Goal: Task Accomplishment & Management: Manage account settings

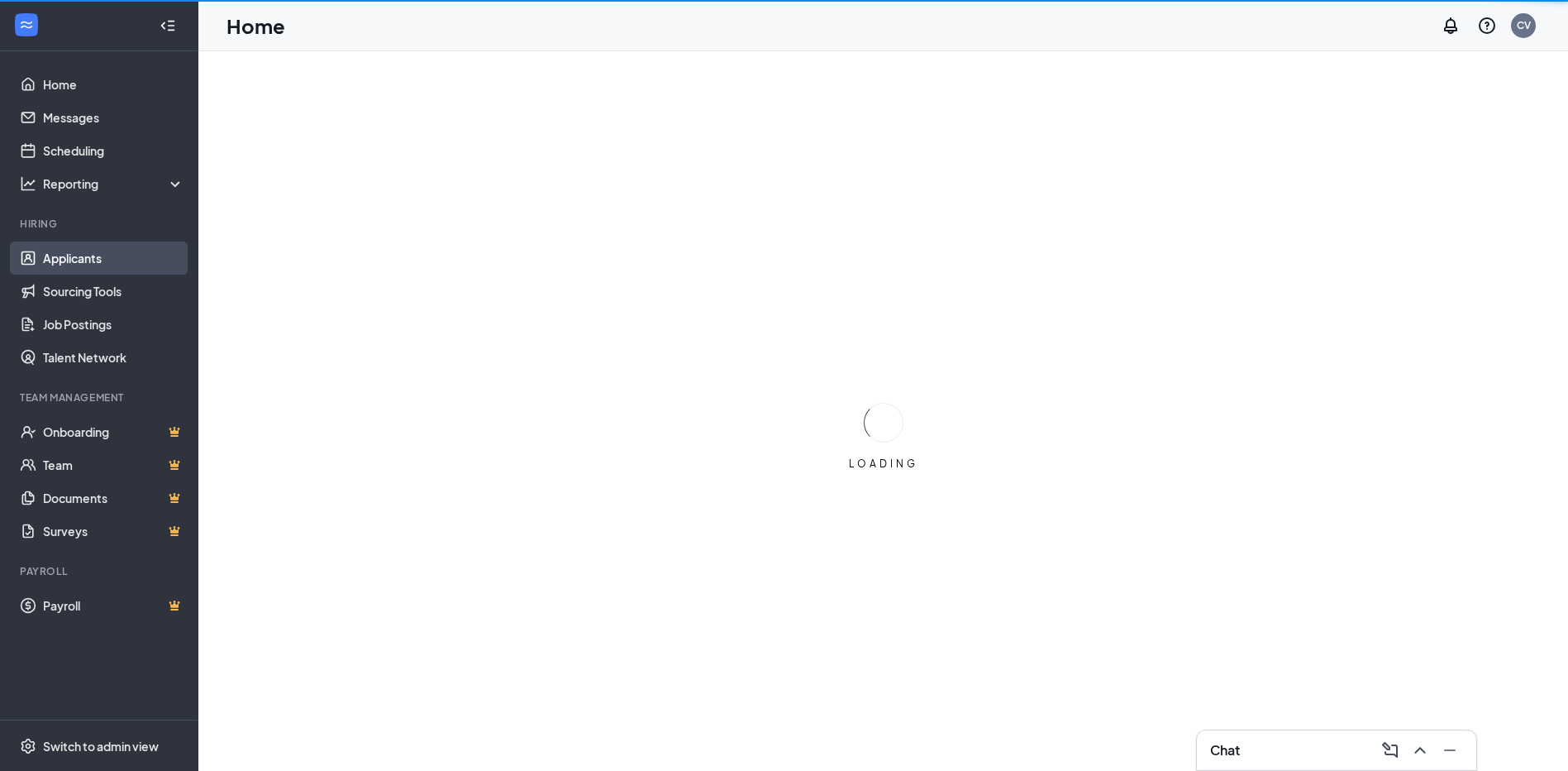
click at [61, 255] on link "Applicants" at bounding box center [113, 258] width 142 height 33
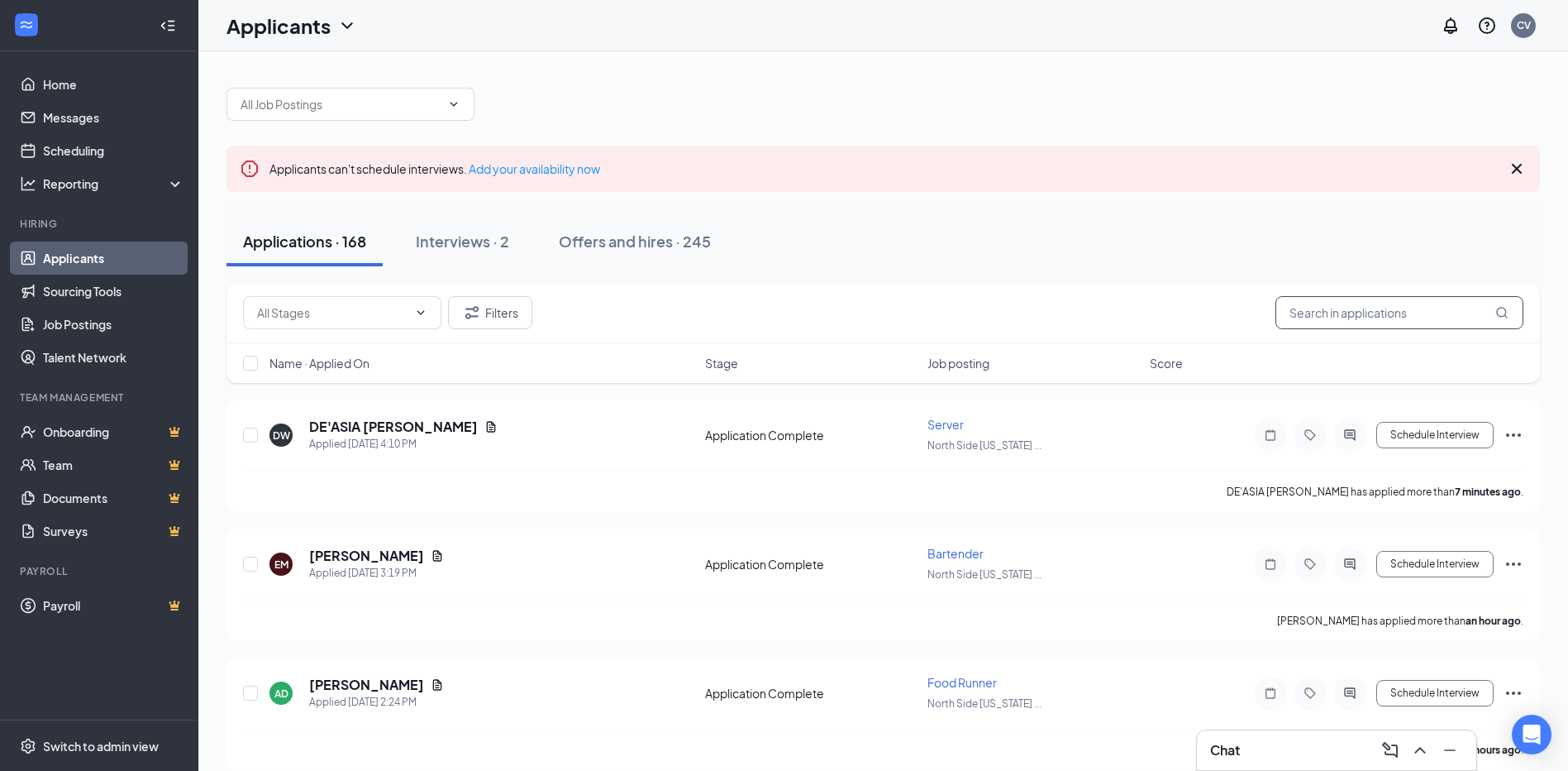
click at [1383, 311] on input "text" at bounding box center [1399, 312] width 248 height 33
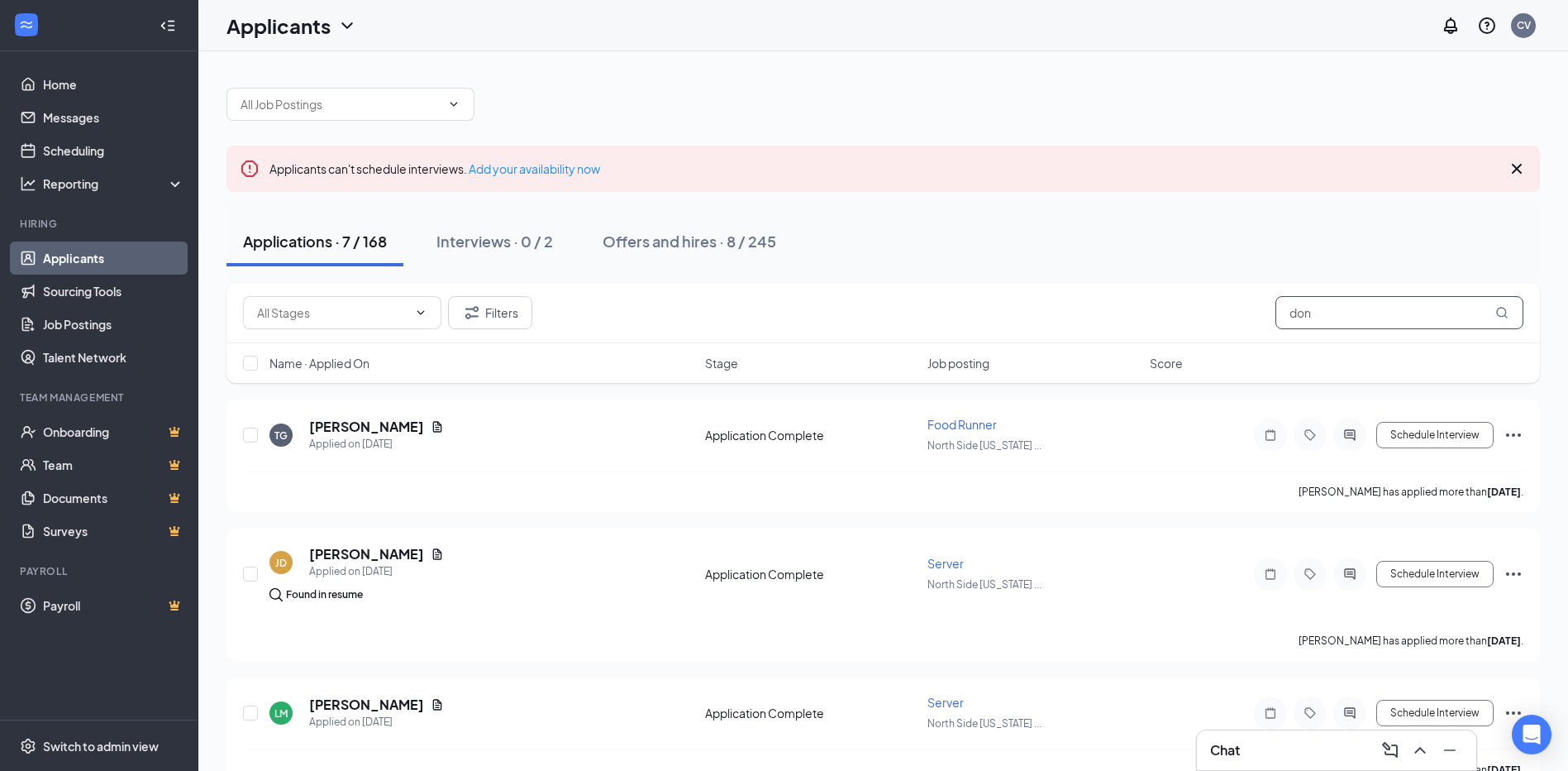
drag, startPoint x: 1354, startPoint y: 314, endPoint x: 824, endPoint y: 237, distance: 535.6
click at [912, 241] on div "Applicants can't schedule interviews. Add your availability now Applications · …" at bounding box center [883, 702] width 1314 height 1263
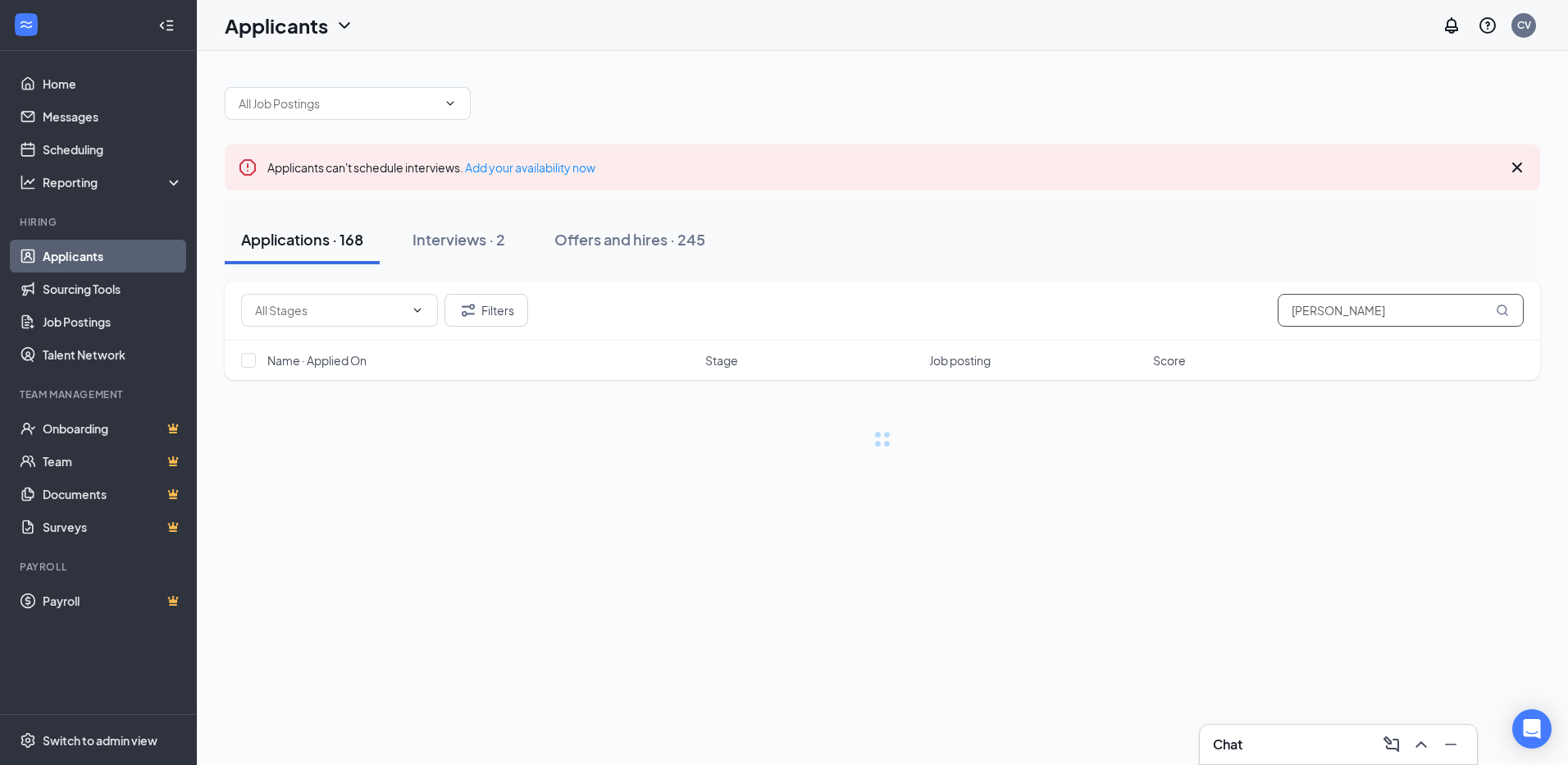
type input "[PERSON_NAME]"
click at [1227, 745] on h3 "Chat" at bounding box center [1228, 744] width 30 height 18
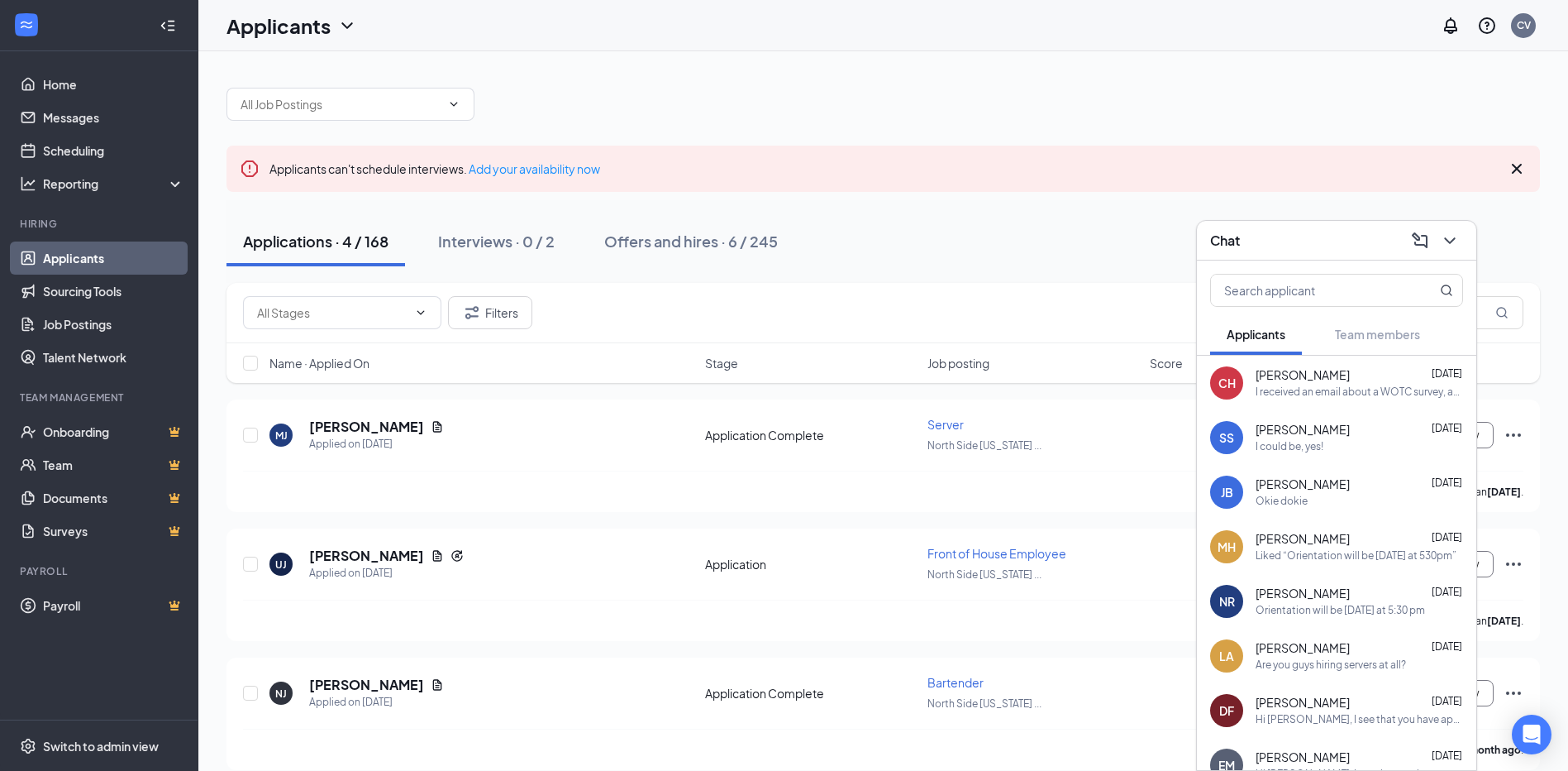
click at [1334, 248] on div "Chat" at bounding box center [1336, 241] width 253 height 26
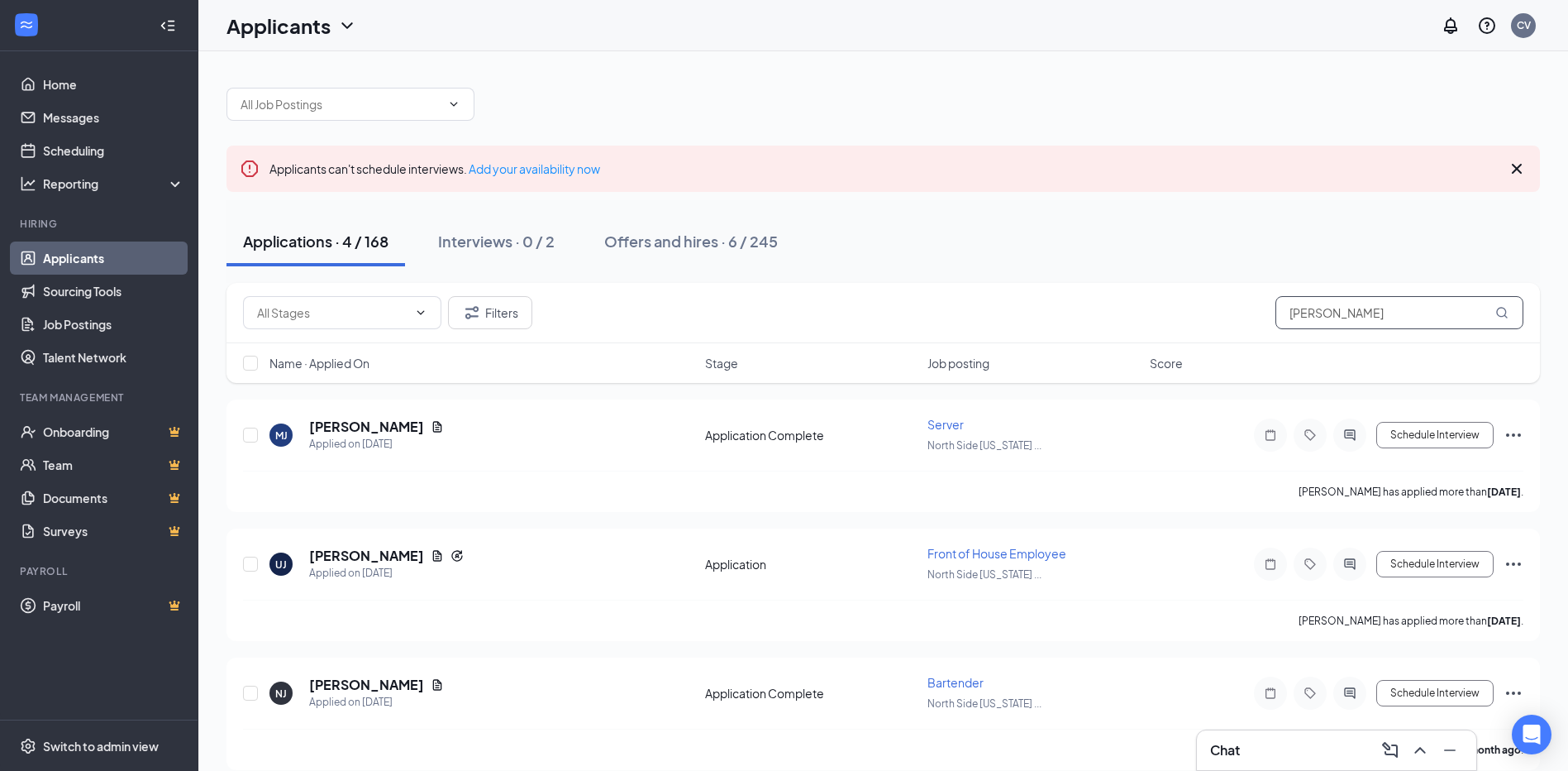
drag, startPoint x: 1317, startPoint y: 309, endPoint x: 1068, endPoint y: 294, distance: 249.5
click at [1073, 307] on div "Filters [PERSON_NAME]" at bounding box center [883, 312] width 1280 height 33
click at [1091, 224] on div "Applications · 4 / 168 Interviews · 0 / 2 Offers and hires · 6 / 245" at bounding box center [883, 242] width 1314 height 50
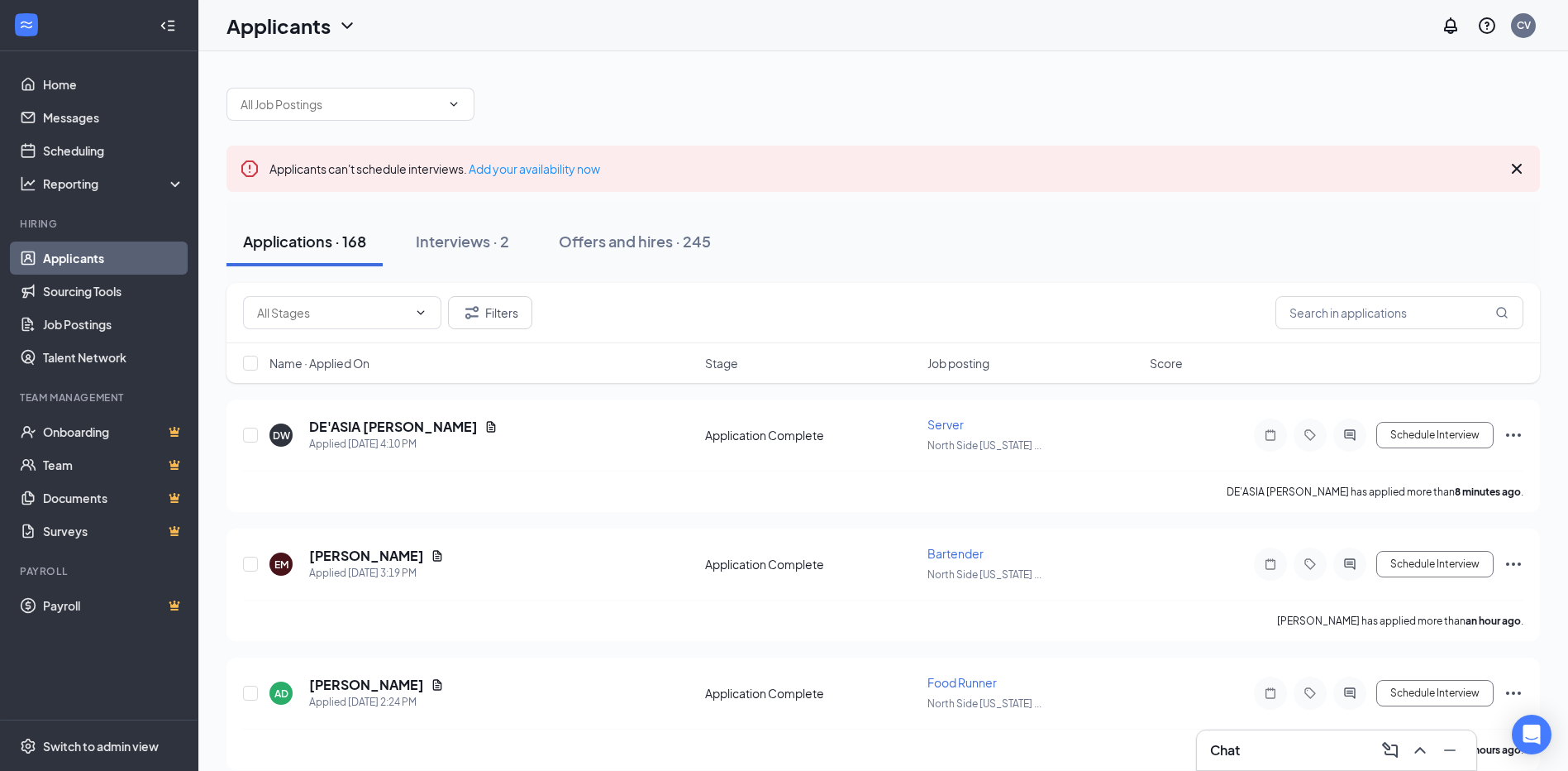
click at [1514, 165] on icon "Cross" at bounding box center [1517, 168] width 10 height 10
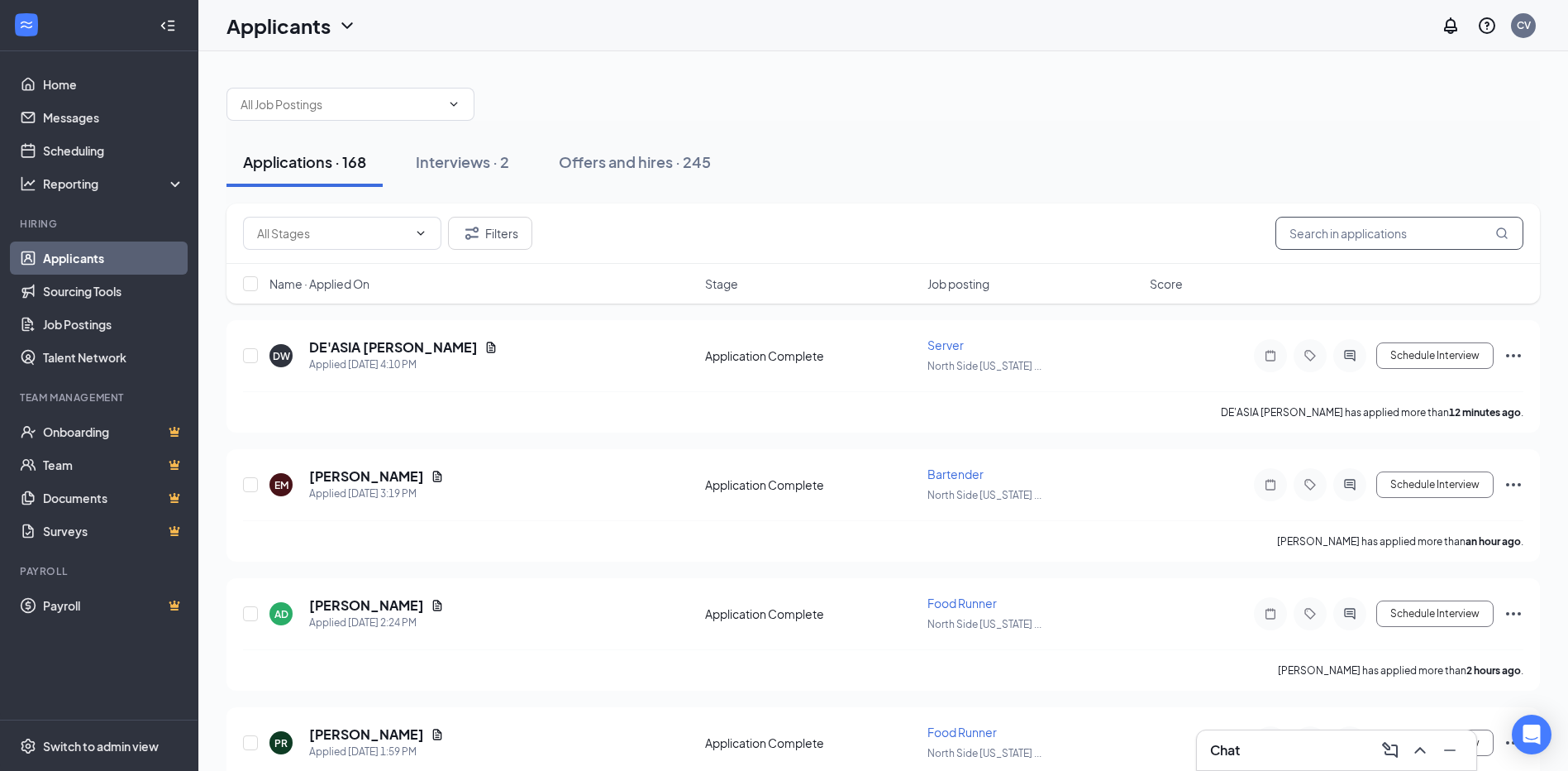
click at [1404, 232] on input "text" at bounding box center [1399, 233] width 248 height 33
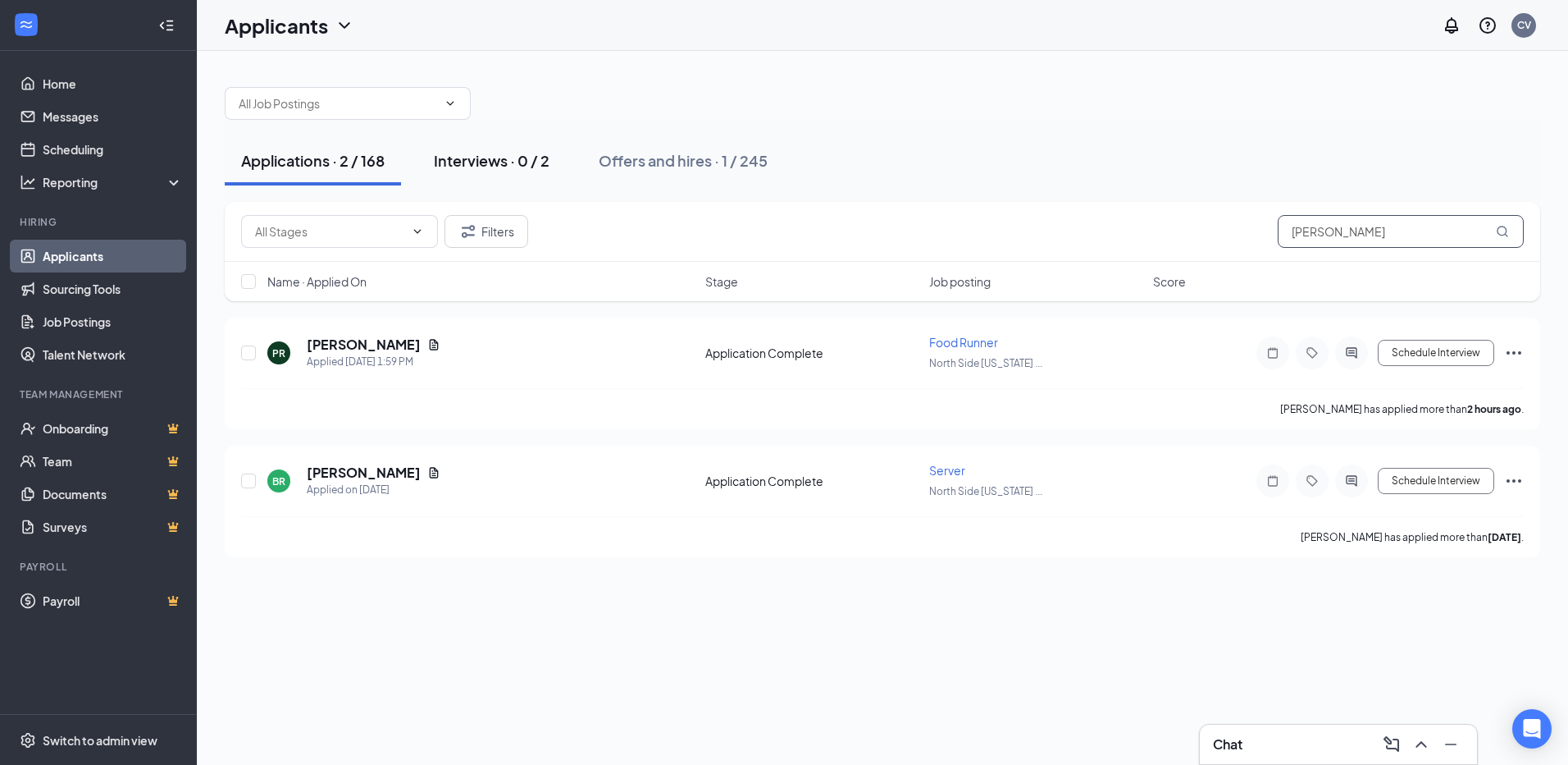
type input "[PERSON_NAME]"
click at [516, 162] on div "Interviews · 0 / 2" at bounding box center [492, 160] width 116 height 20
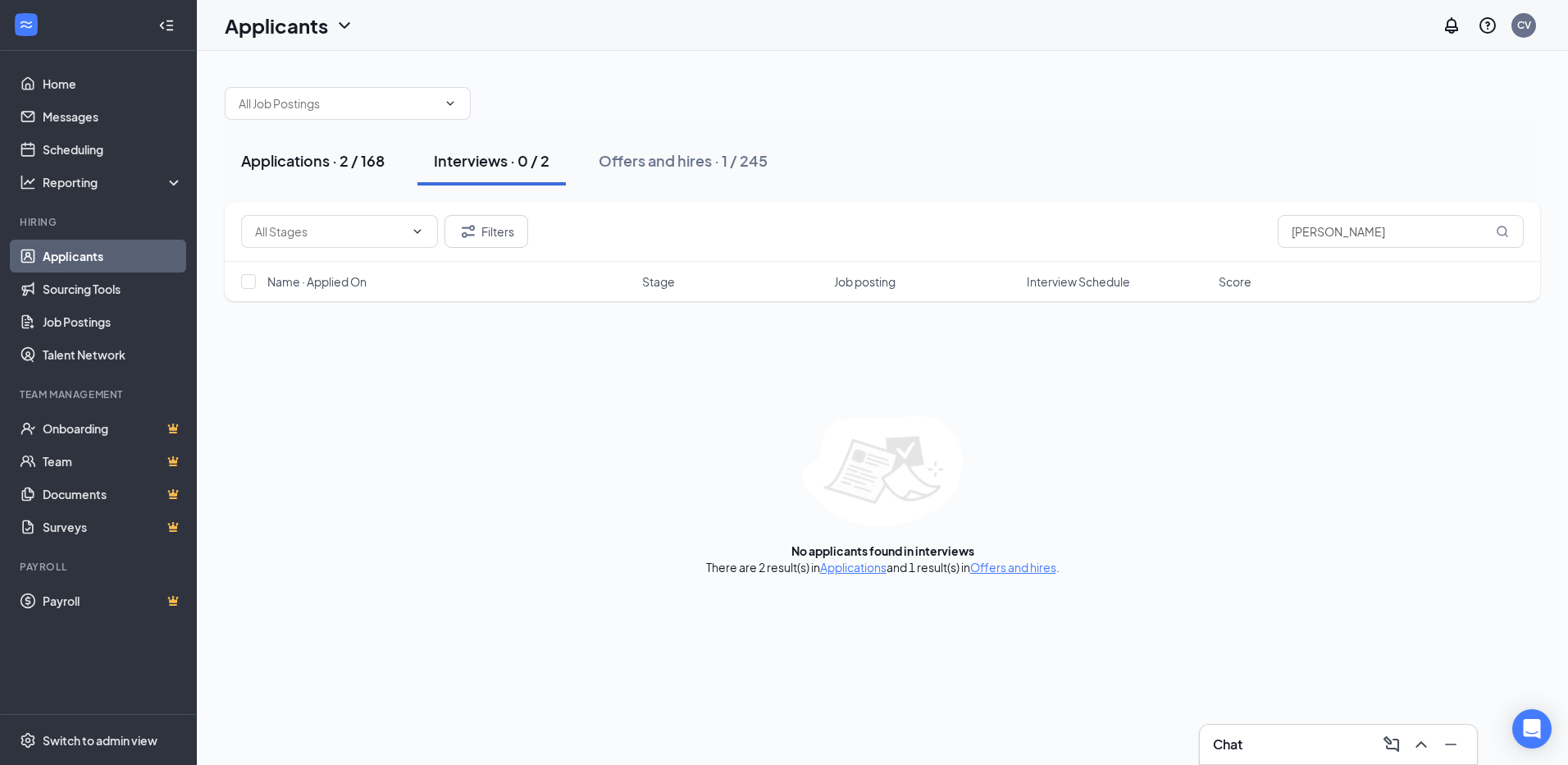
click at [326, 158] on div "Applications · 2 / 168" at bounding box center [313, 160] width 143 height 20
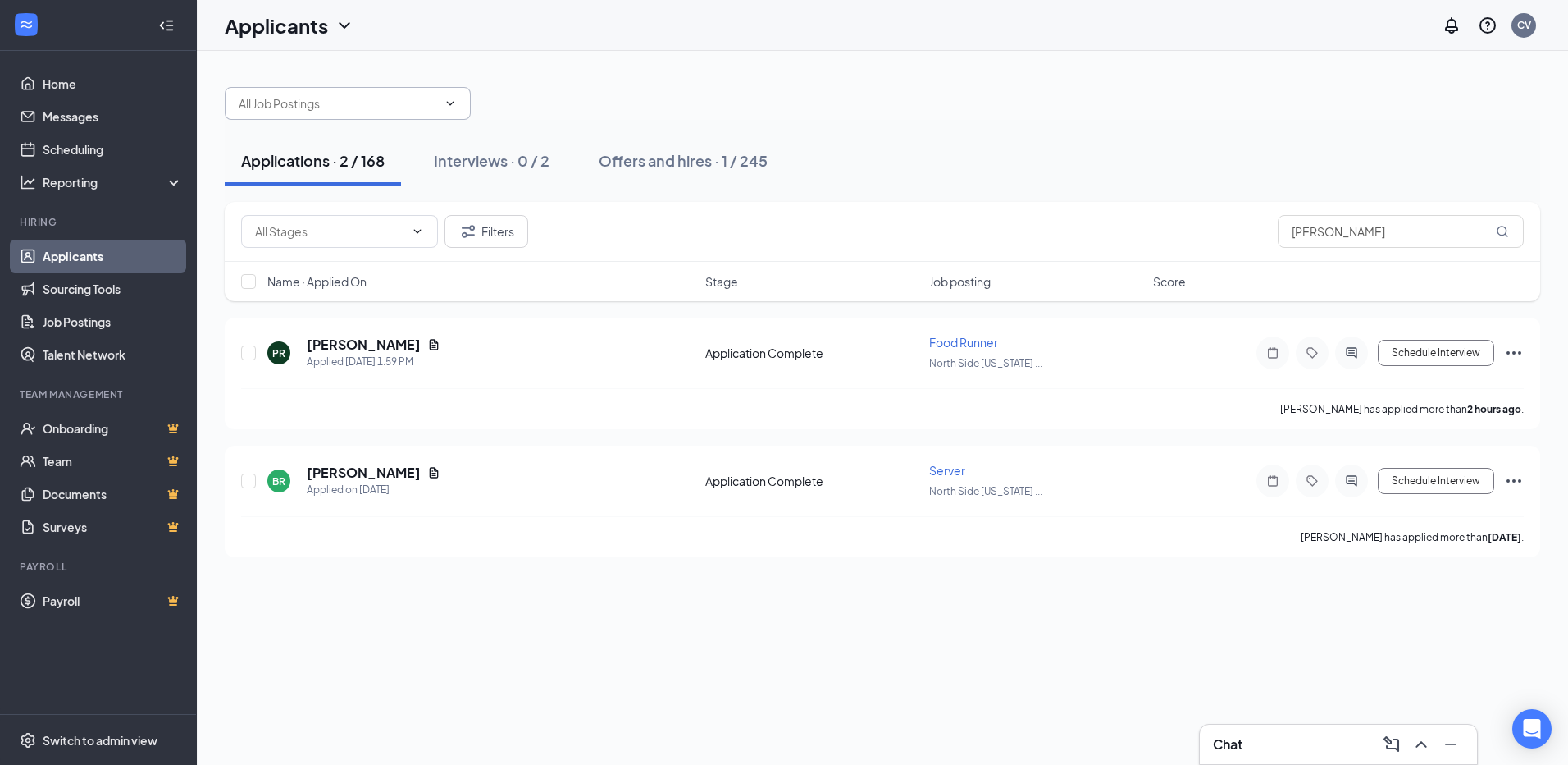
click at [403, 101] on input "text" at bounding box center [338, 103] width 199 height 18
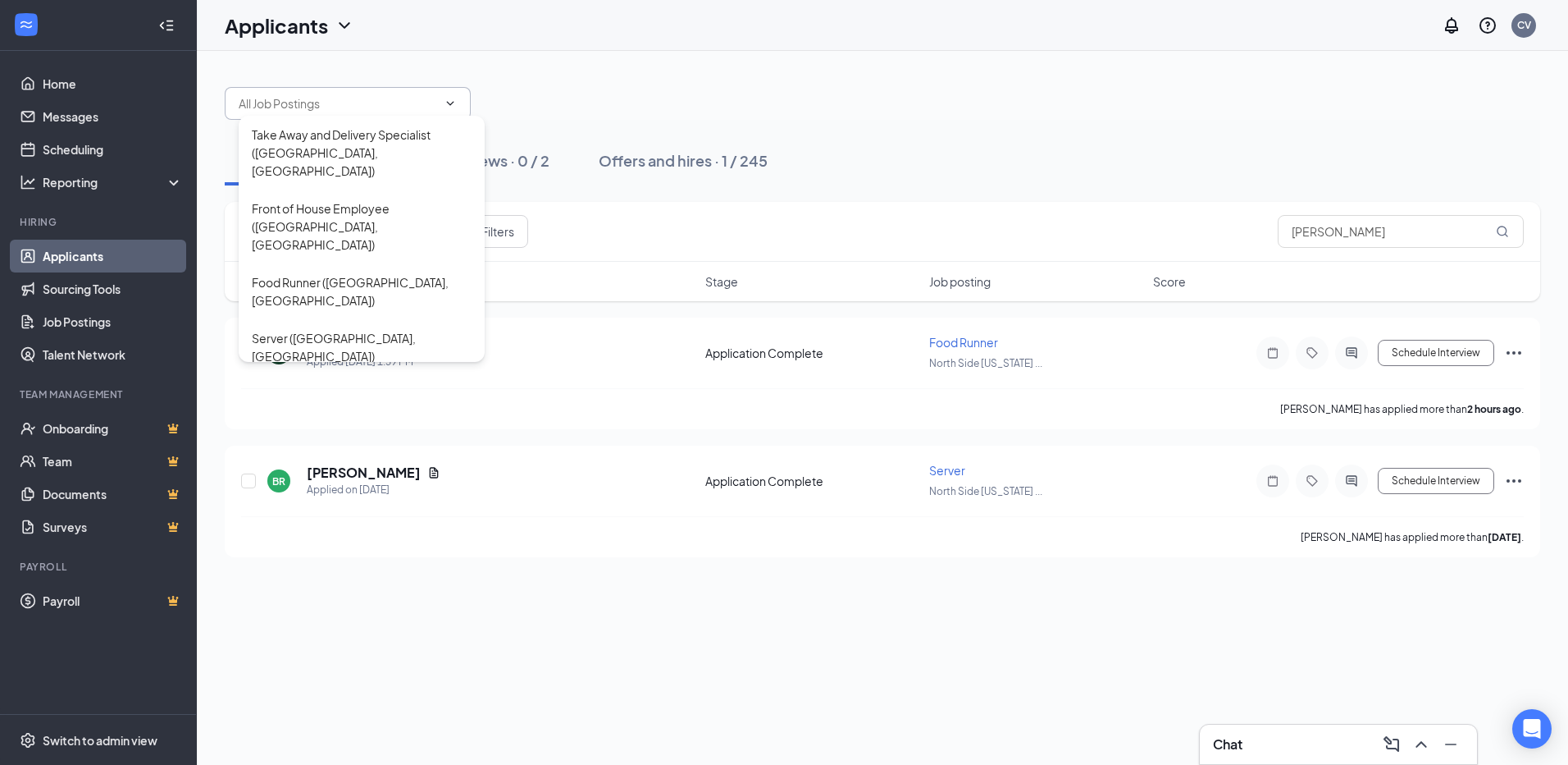
click at [460, 107] on span "Take Away and Delivery Specialist ([GEOGRAPHIC_DATA], [GEOGRAPHIC_DATA]) Front …" at bounding box center [348, 103] width 246 height 32
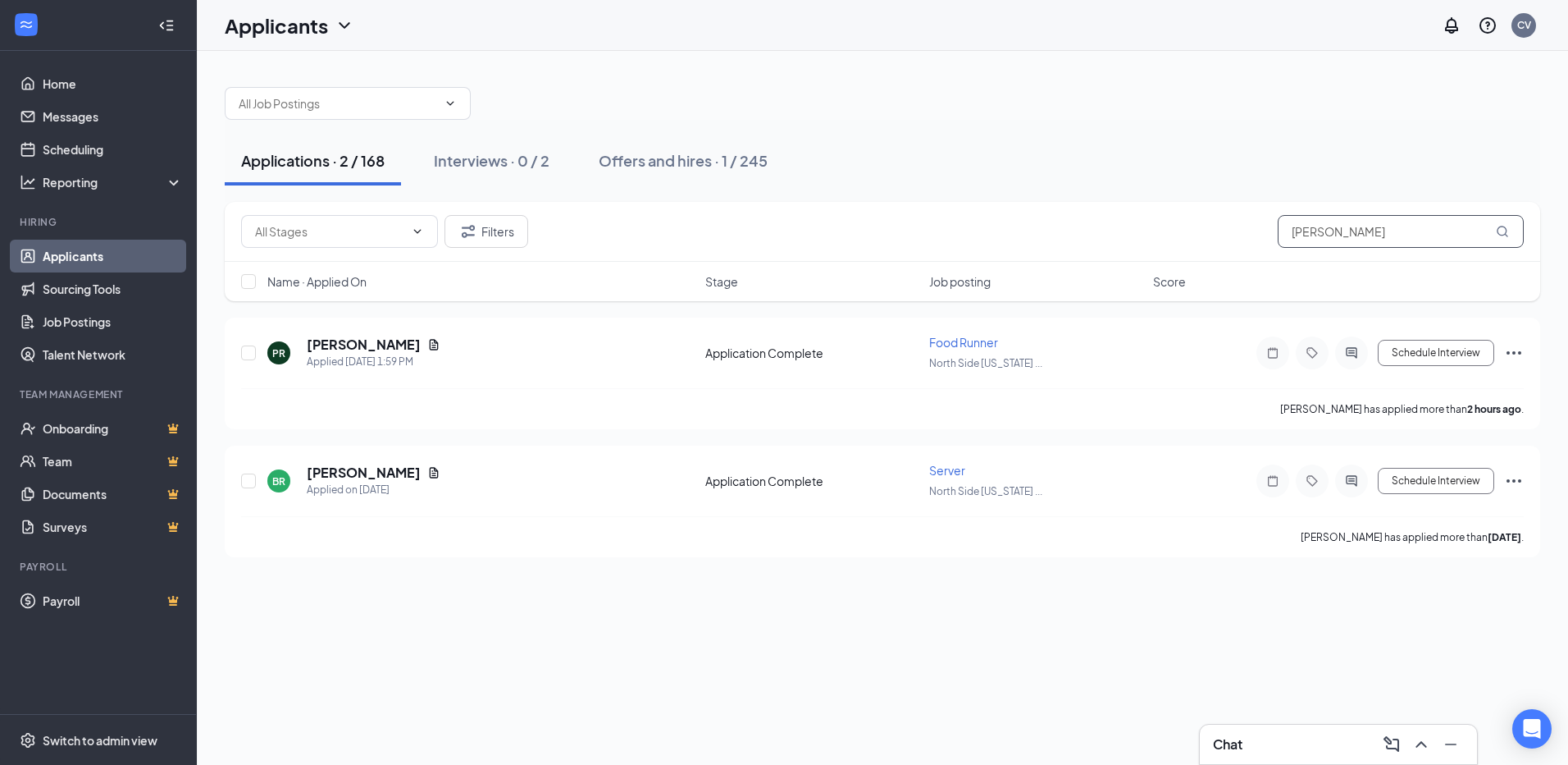
drag, startPoint x: 1390, startPoint y: 223, endPoint x: 1051, endPoint y: 261, distance: 341.1
click at [978, 212] on div "Filters [PERSON_NAME]" at bounding box center [882, 232] width 1316 height 60
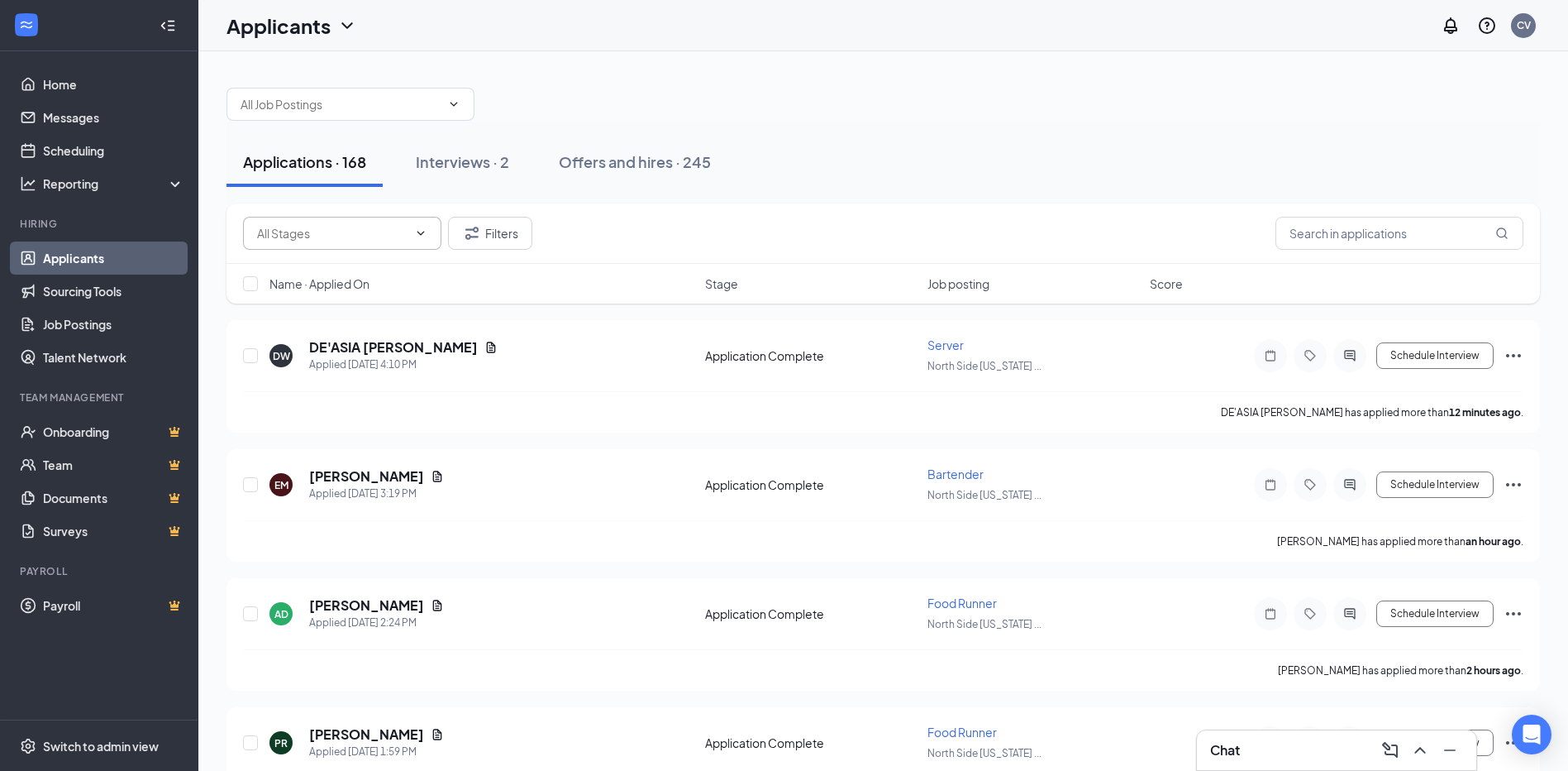
click at [418, 219] on span at bounding box center [342, 233] width 198 height 33
click at [401, 230] on input "text" at bounding box center [332, 233] width 150 height 18
click at [408, 246] on div "Application (825) Application Complete (180)" at bounding box center [356, 284] width 198 height 76
drag, startPoint x: 408, startPoint y: 246, endPoint x: 656, endPoint y: 88, distance: 294.1
click at [656, 88] on div "Take Away and Delivery Specialist ([GEOGRAPHIC_DATA], [GEOGRAPHIC_DATA]) Front …" at bounding box center [883, 96] width 1314 height 50
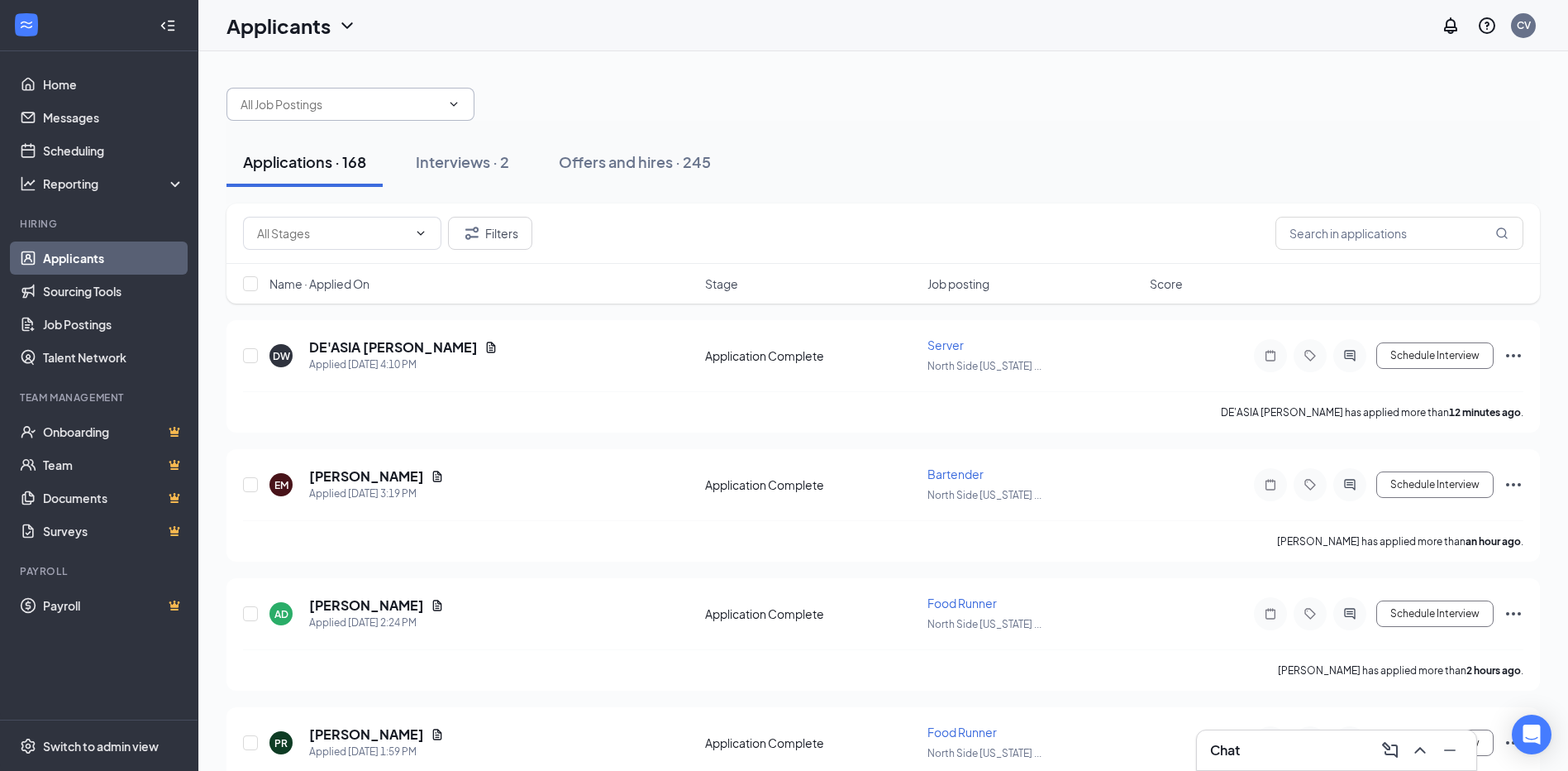
click at [396, 104] on input "text" at bounding box center [340, 104] width 200 height 18
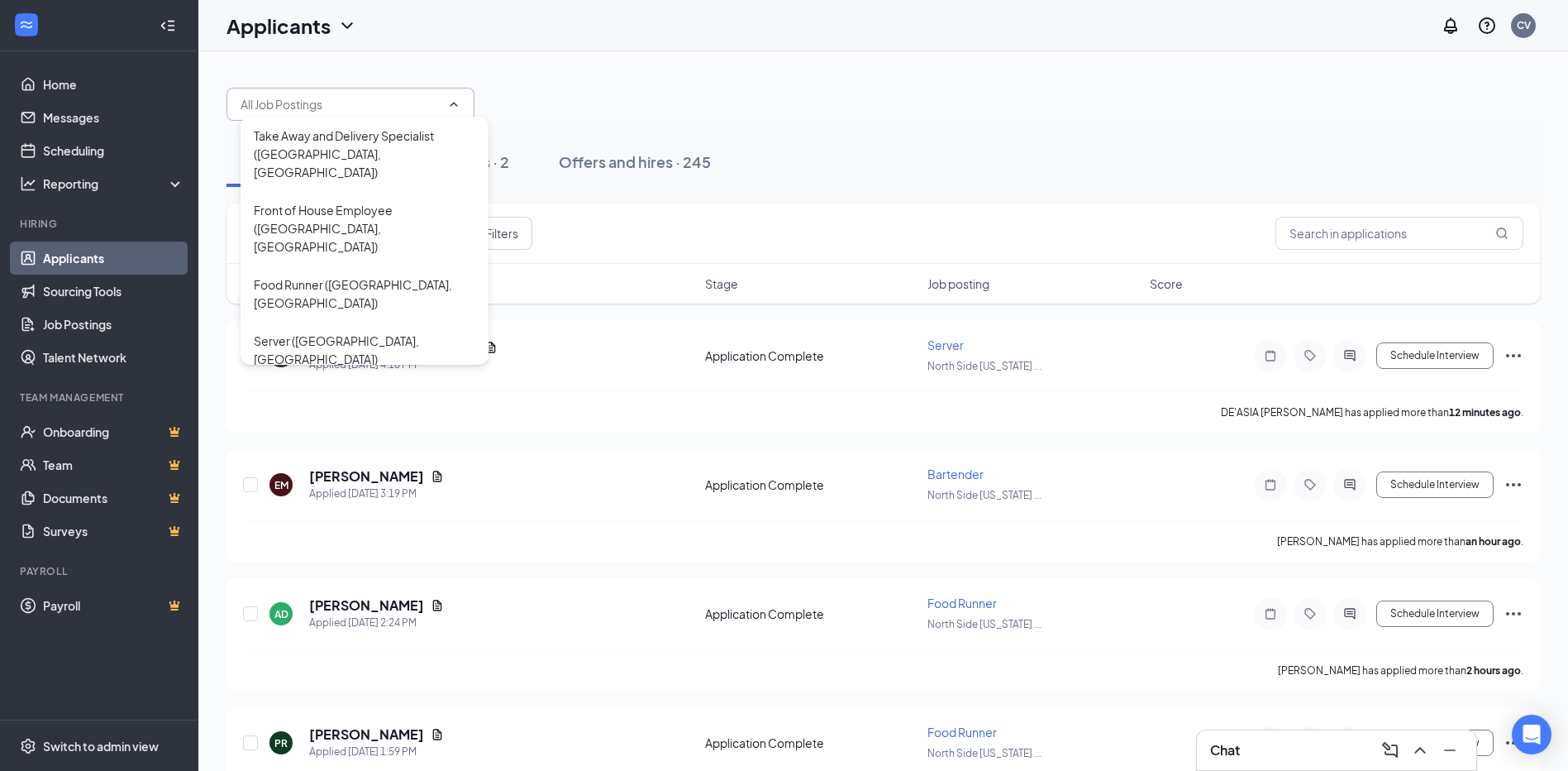
click at [394, 106] on input "text" at bounding box center [340, 104] width 200 height 18
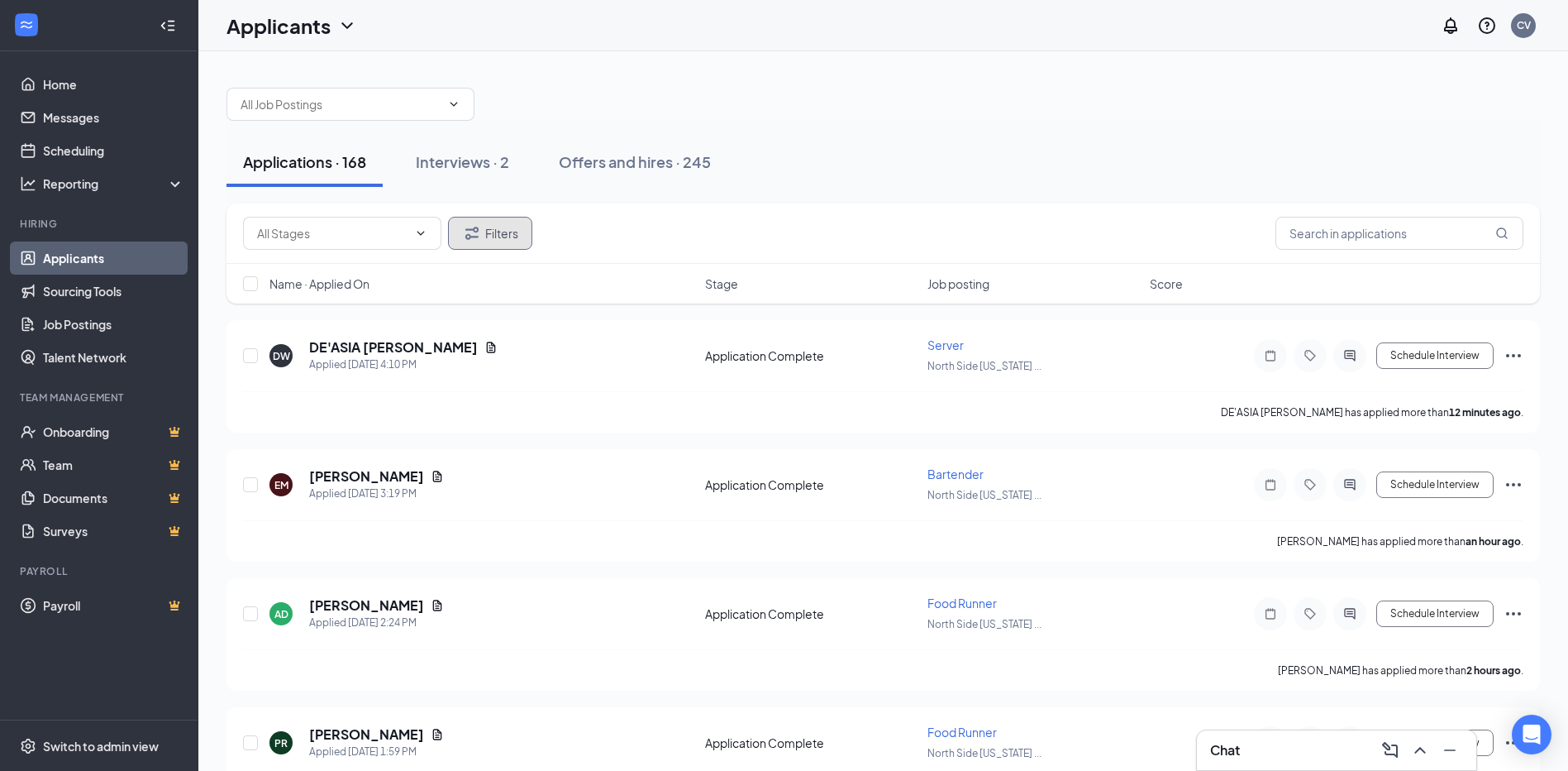
click at [491, 239] on button "Filters" at bounding box center [490, 233] width 84 height 33
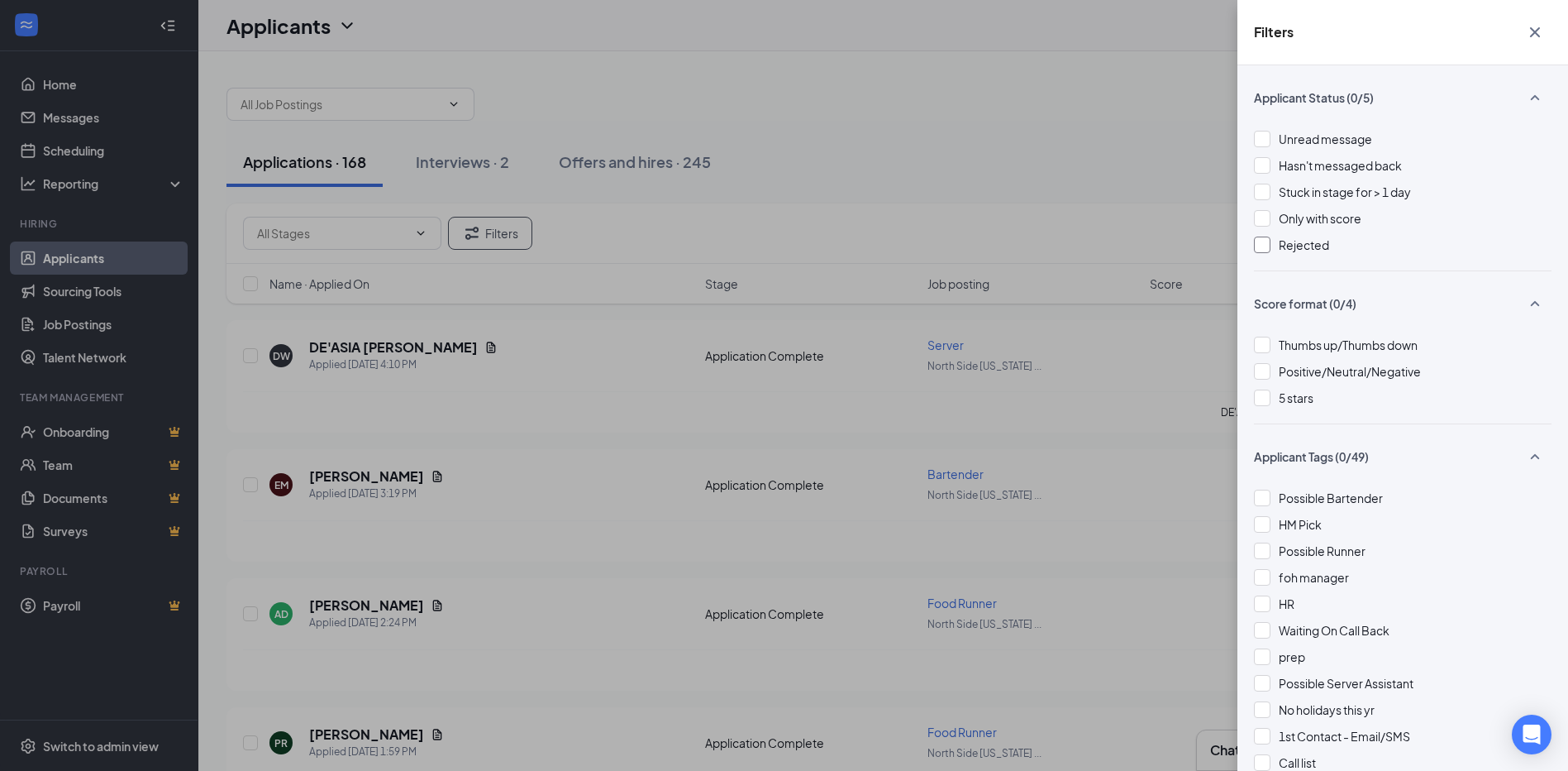
click at [1274, 241] on div "Rejected" at bounding box center [1402, 244] width 297 height 18
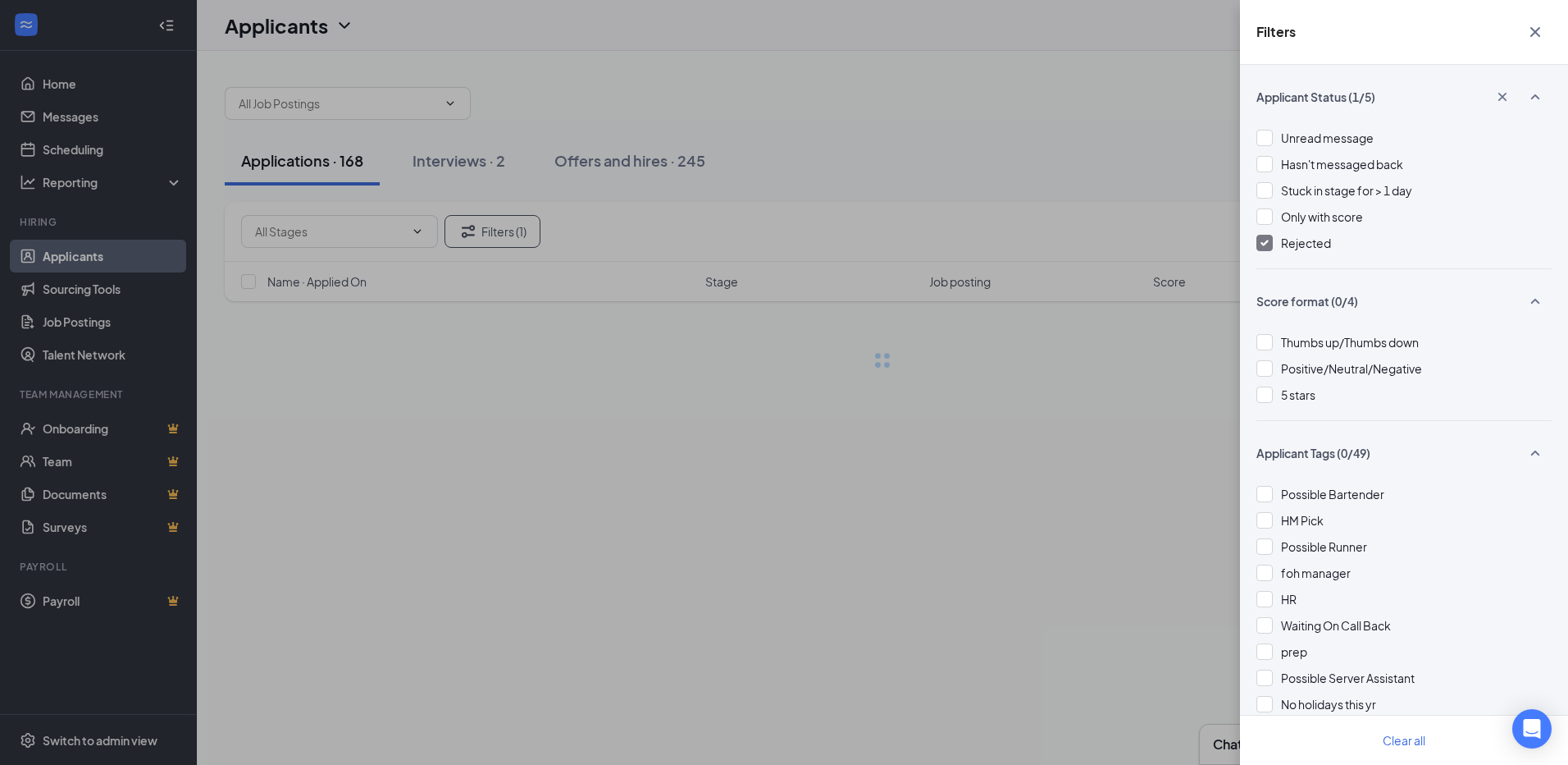
click at [1124, 119] on div "Filters Applicant Status (1/5) Unread message Hasn't messaged back Stuck in sta…" at bounding box center [784, 382] width 1568 height 765
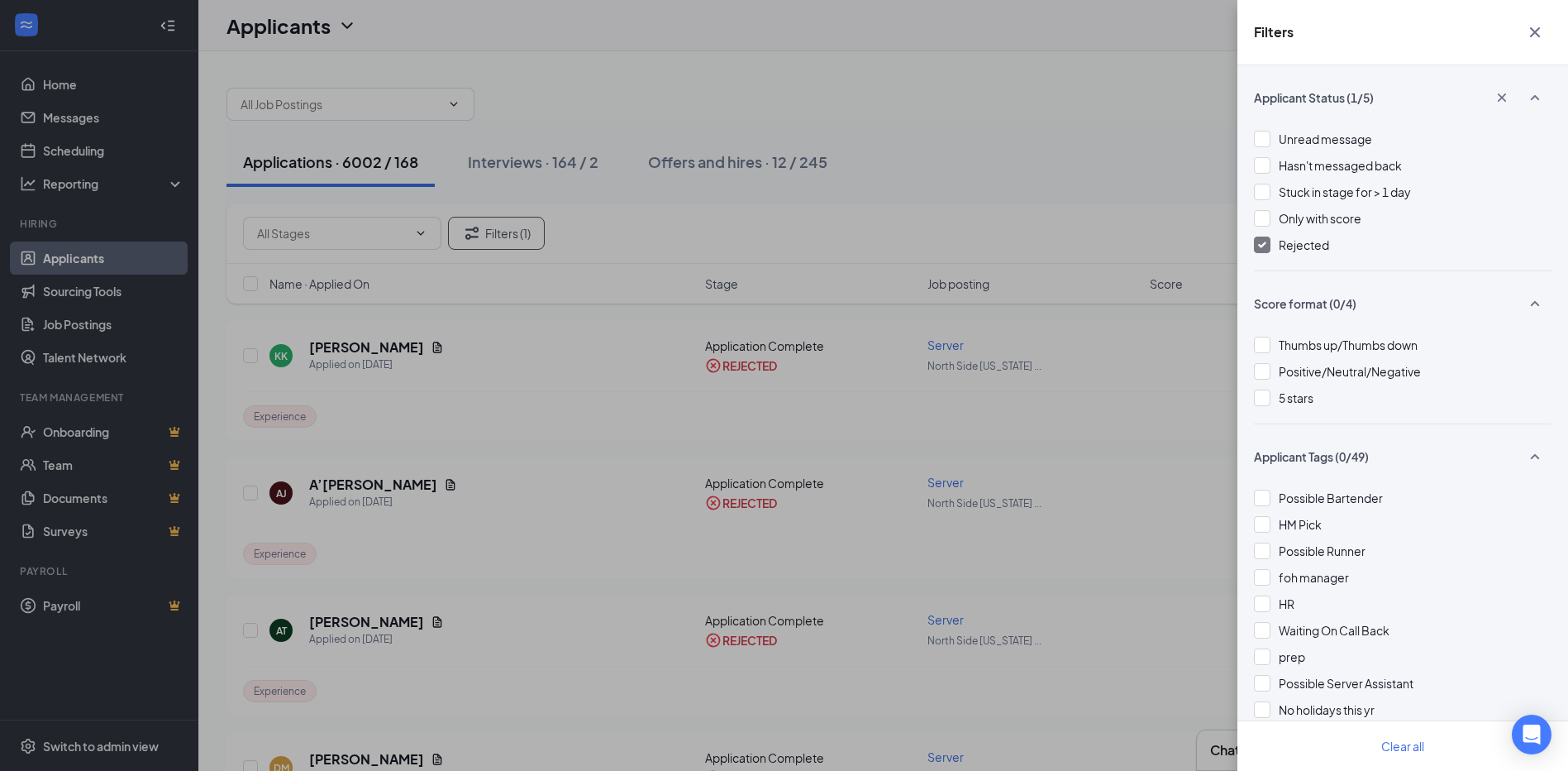
click at [1532, 28] on icon "Cross" at bounding box center [1534, 32] width 20 height 20
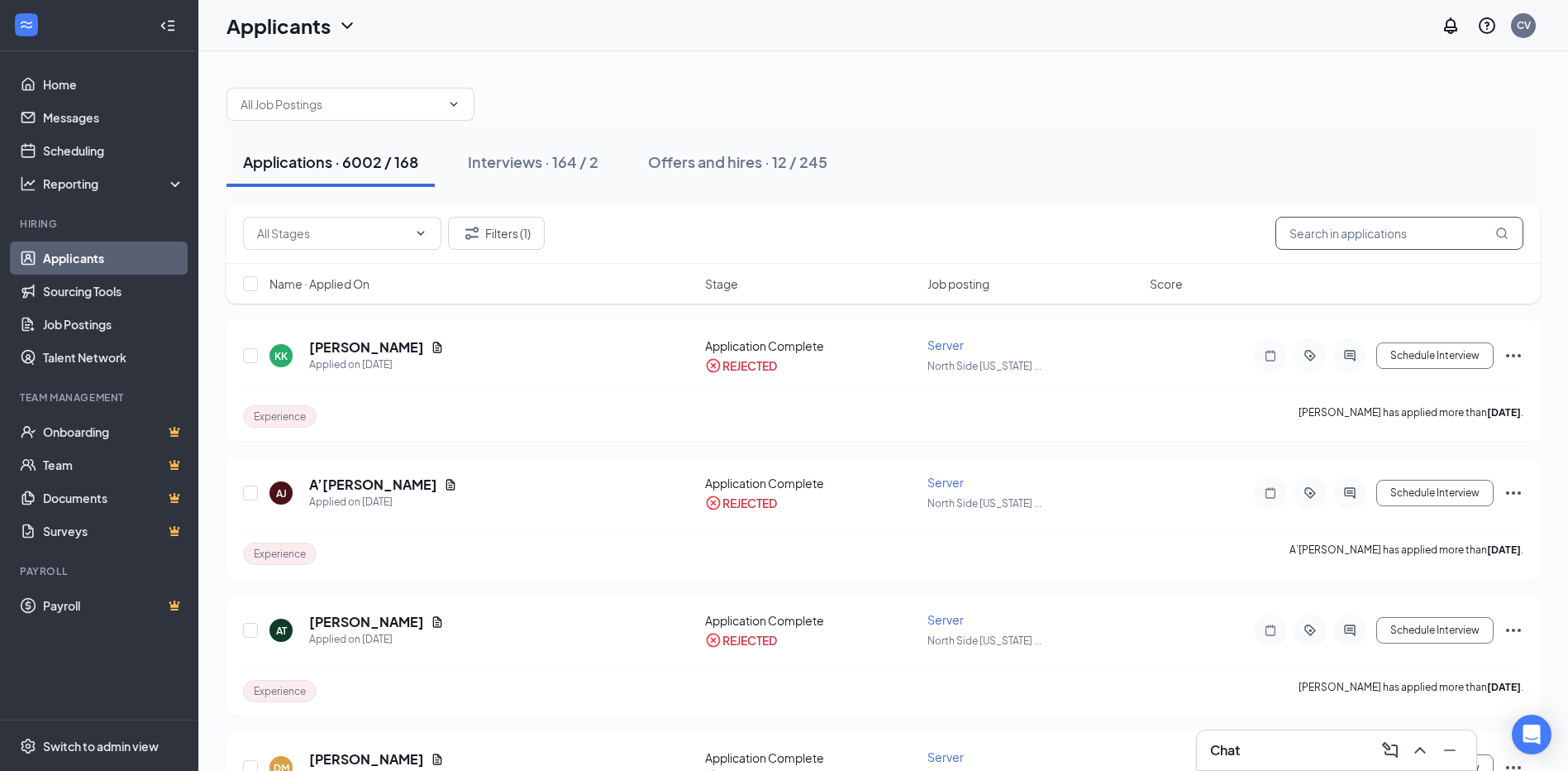
click at [1383, 225] on input "text" at bounding box center [1399, 233] width 248 height 33
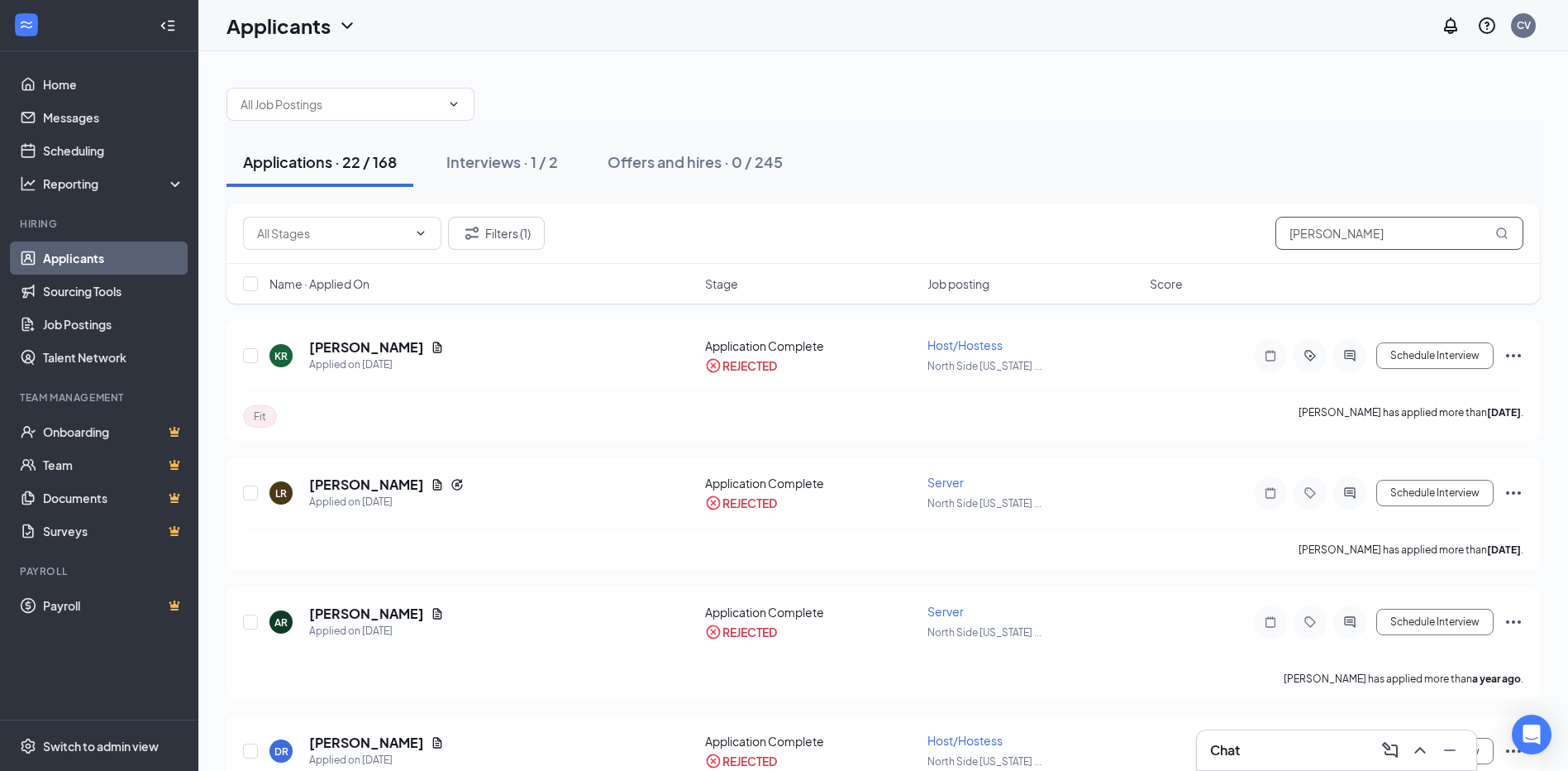
type input "[PERSON_NAME]"
click at [307, 166] on div "Applications · 22 / 168" at bounding box center [320, 162] width 154 height 21
drag, startPoint x: 1362, startPoint y: 217, endPoint x: 1076, endPoint y: 220, distance: 286.0
click at [1076, 220] on div "Application (825) Application Complete (180) Filters (1) [PERSON_NAME]" at bounding box center [883, 233] width 1280 height 33
click at [506, 227] on button "Filters (1)" at bounding box center [496, 233] width 97 height 33
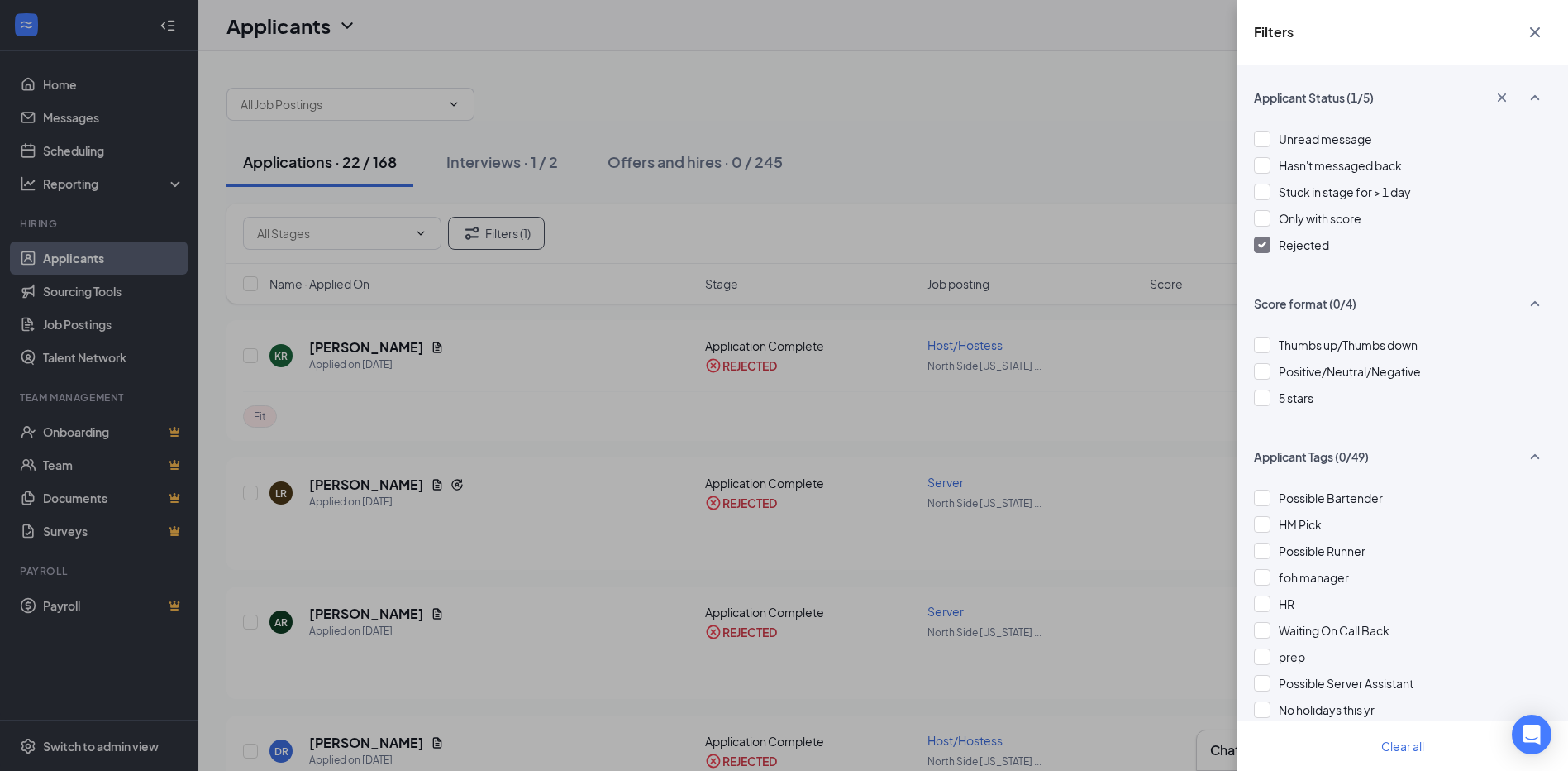
click at [1289, 235] on div "Unread message Hasn't messaged back Stuck in stage for > 1 day Only with score …" at bounding box center [1402, 200] width 297 height 141
click at [1265, 245] on img at bounding box center [1262, 245] width 9 height 7
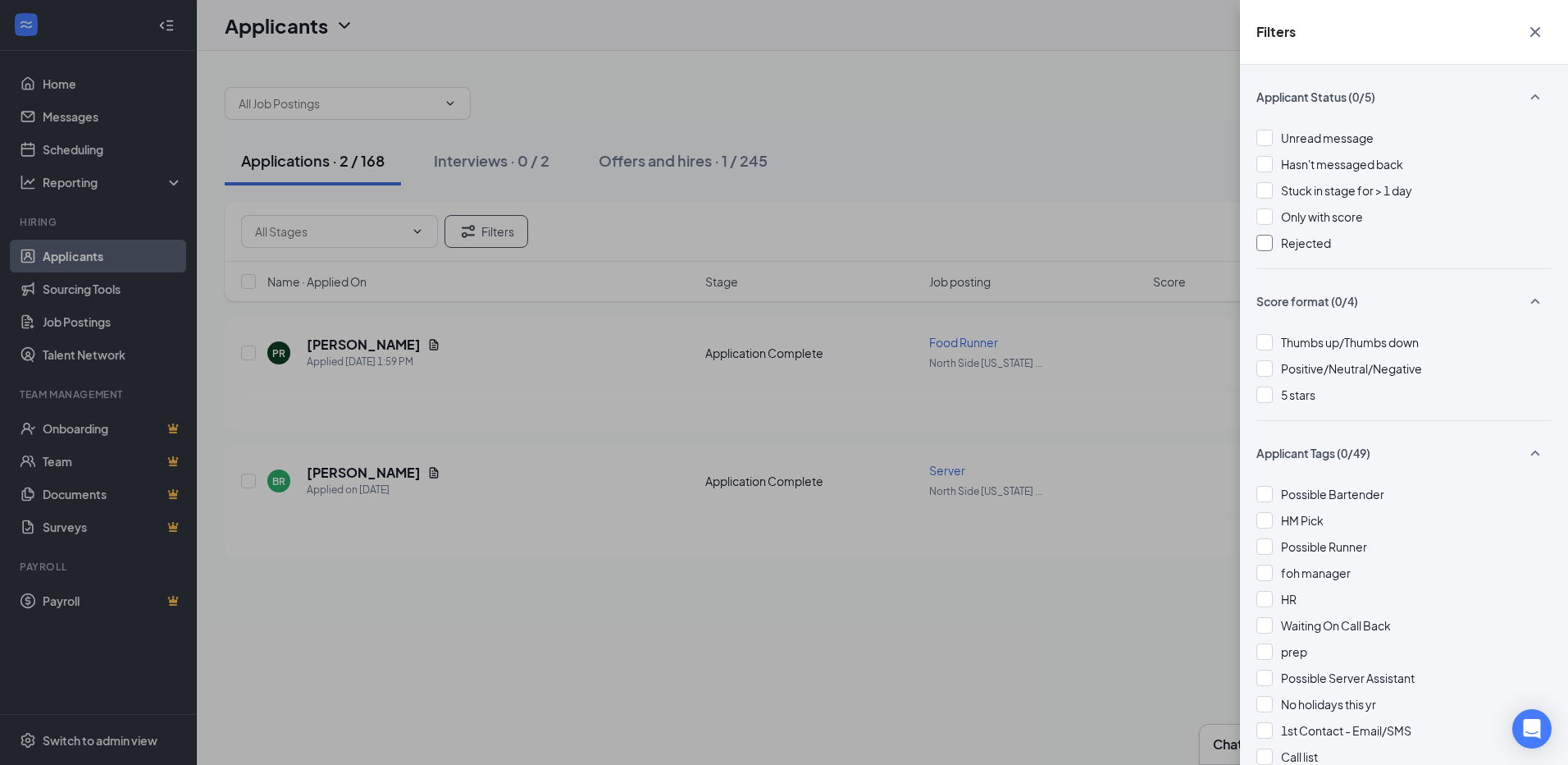
click at [1533, 28] on icon "Cross" at bounding box center [1535, 32] width 20 height 20
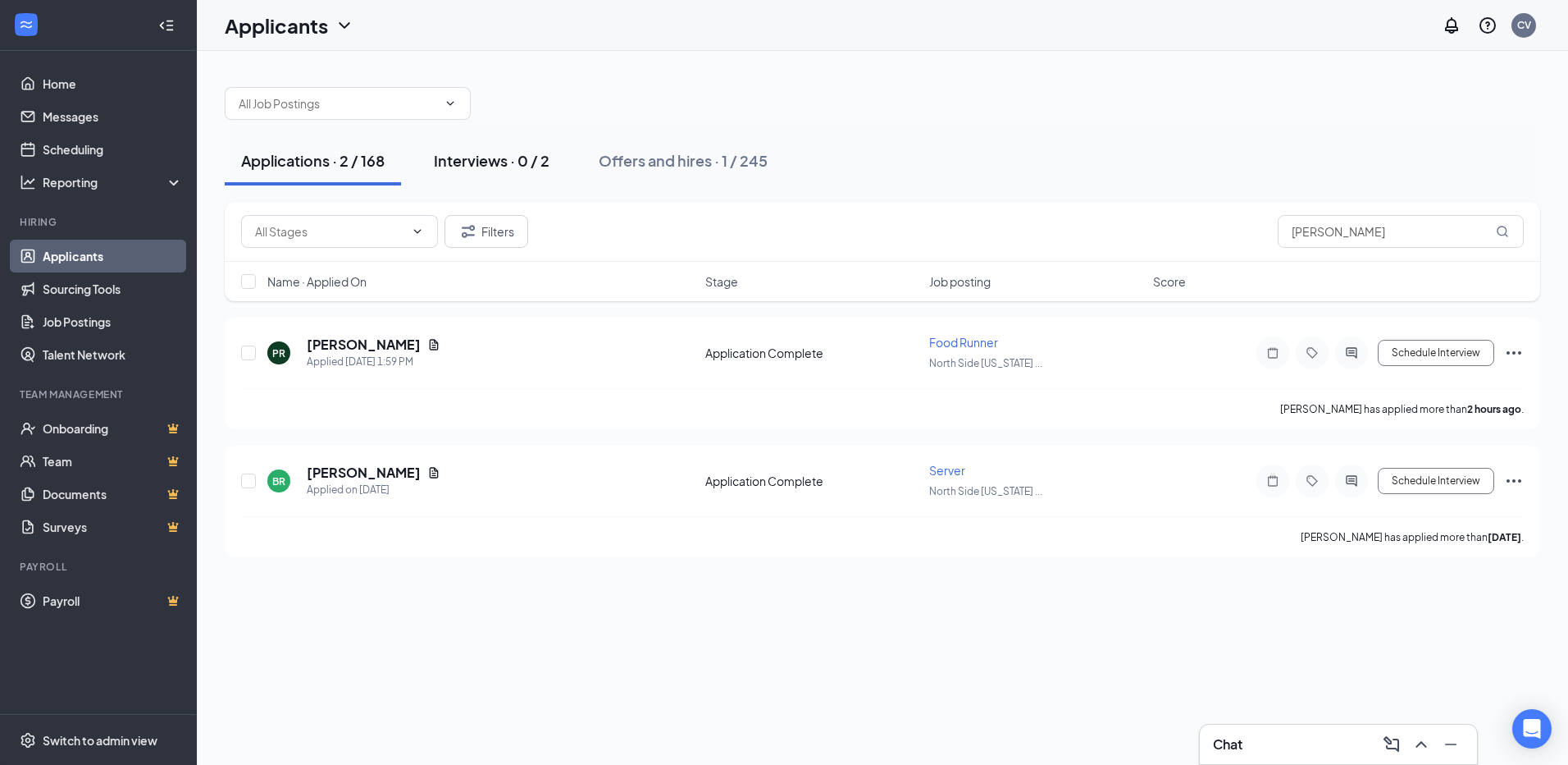
click at [547, 154] on div "Interviews · 0 / 2" at bounding box center [492, 160] width 116 height 20
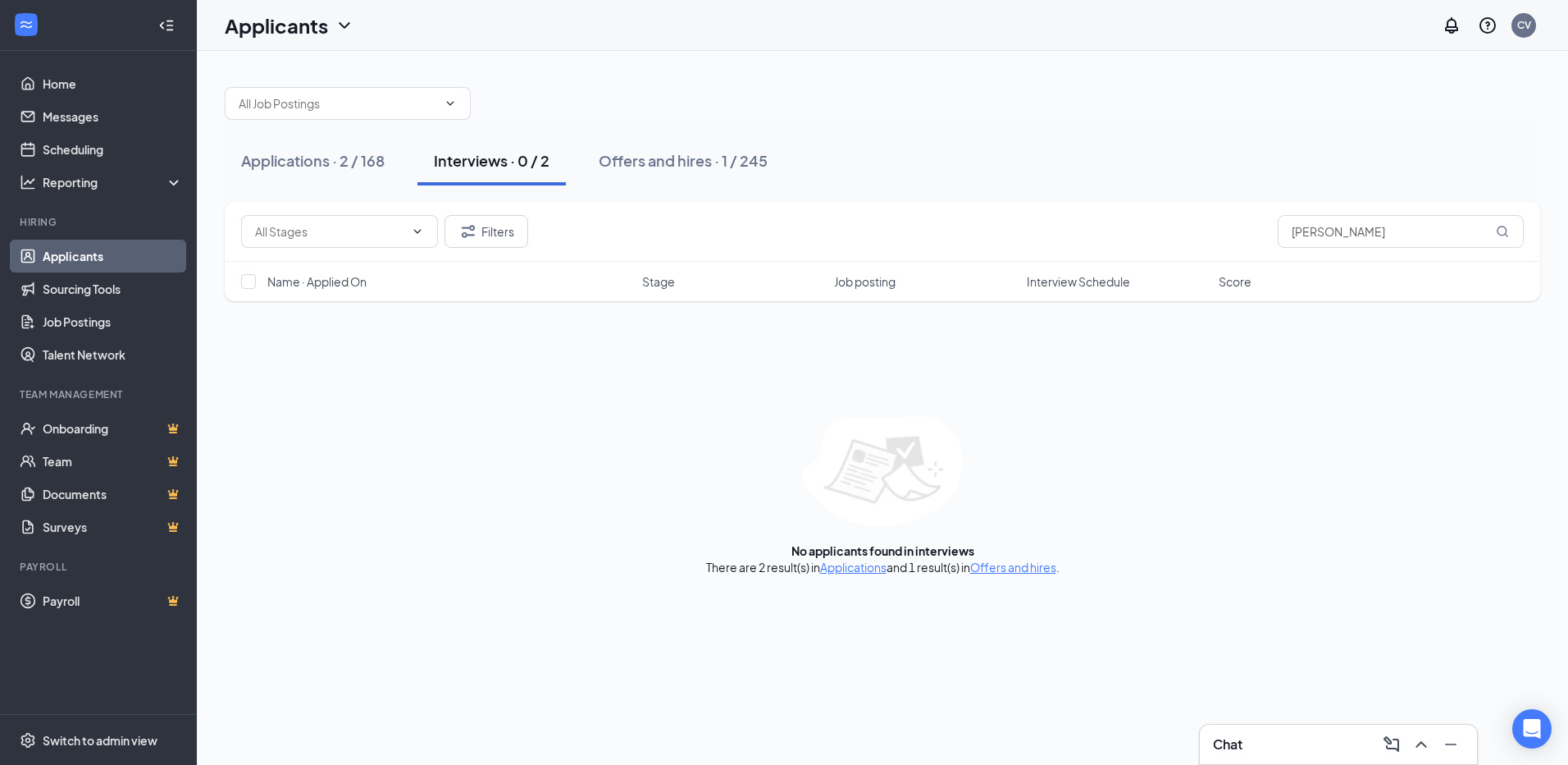
click at [724, 154] on div "Offers and hires · 1 / 245" at bounding box center [683, 160] width 169 height 20
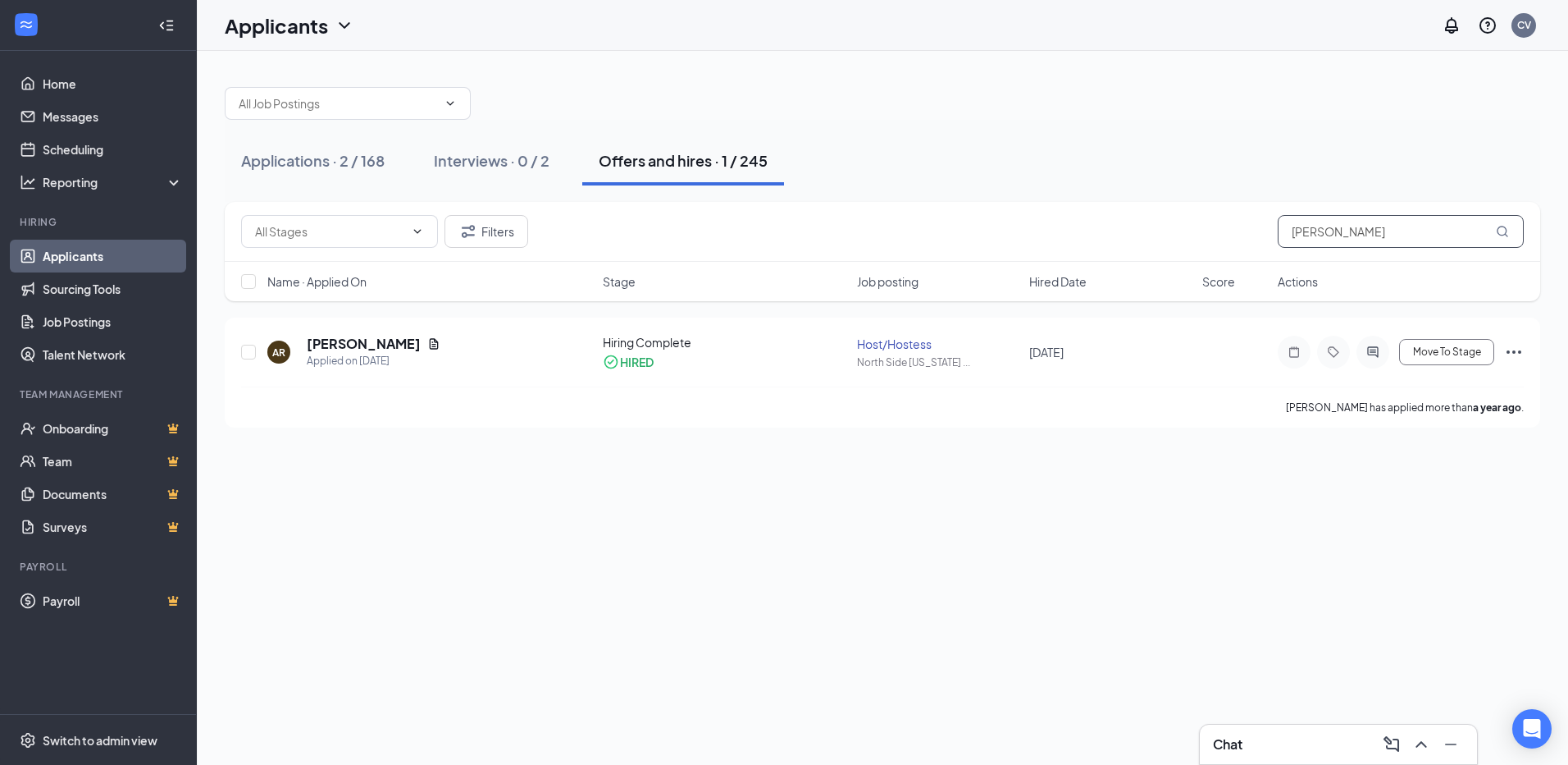
drag, startPoint x: 1380, startPoint y: 237, endPoint x: 1003, endPoint y: 224, distance: 377.2
click at [999, 224] on div "Filters [PERSON_NAME]" at bounding box center [882, 231] width 1283 height 32
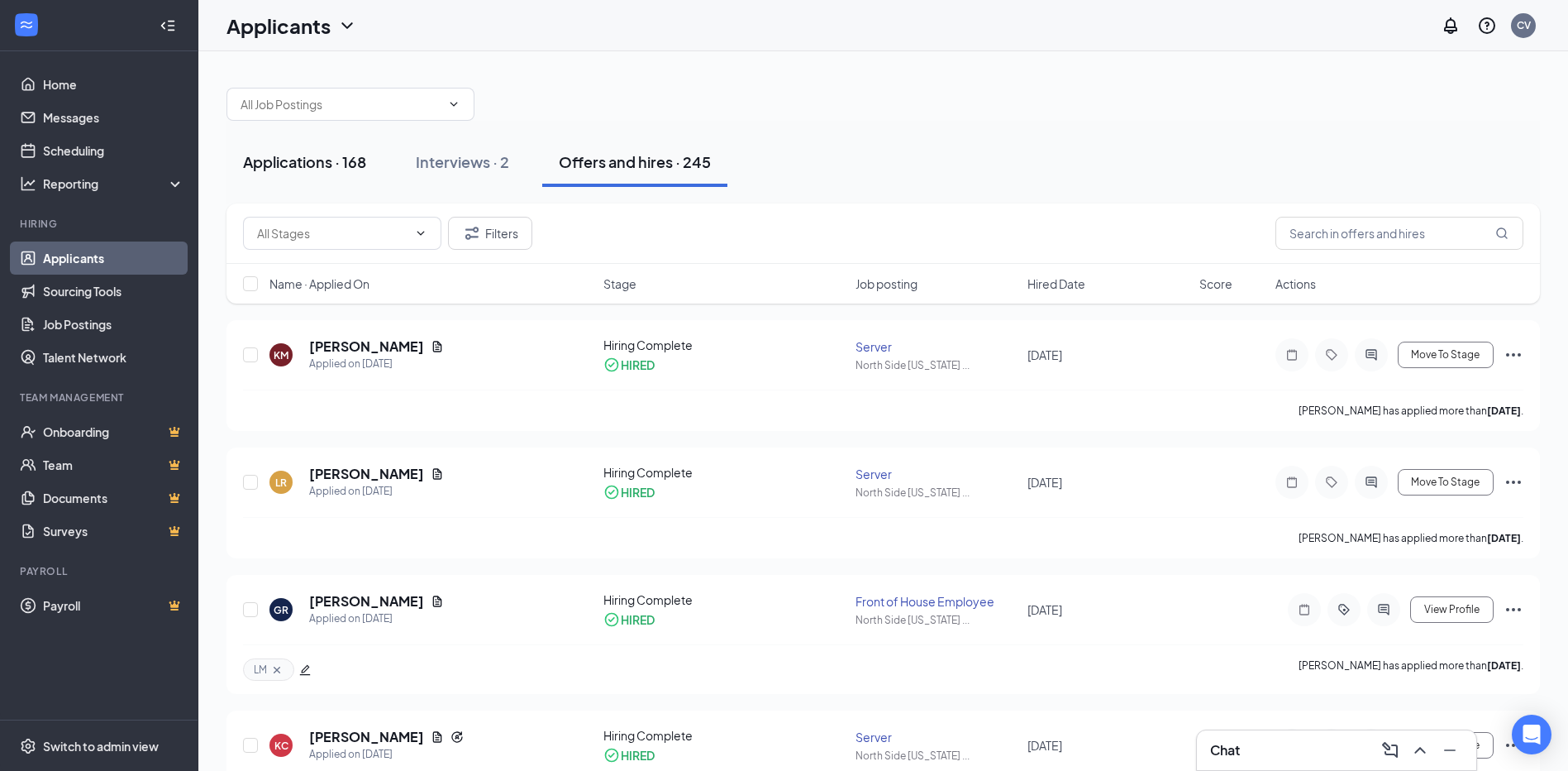
click at [304, 153] on div "Applications · 168" at bounding box center [304, 162] width 123 height 21
